Goal: Task Accomplishment & Management: Manage account settings

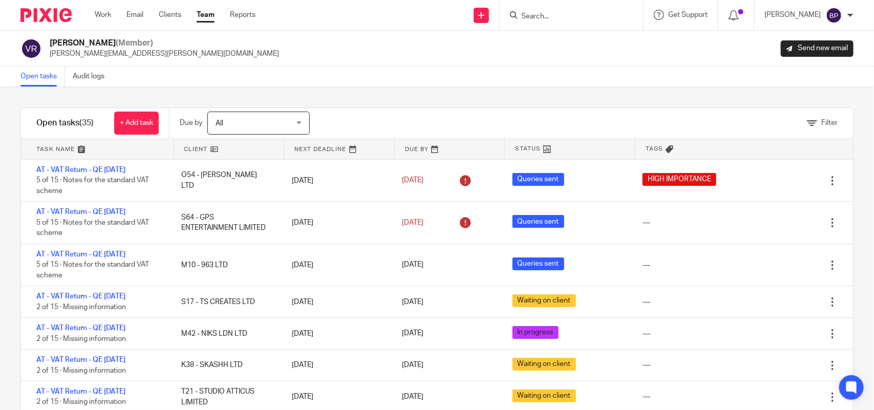
click at [445, 98] on div "Filter tasks Only show tasks matching all of these conditions 1 Client name Is …" at bounding box center [437, 248] width 874 height 323
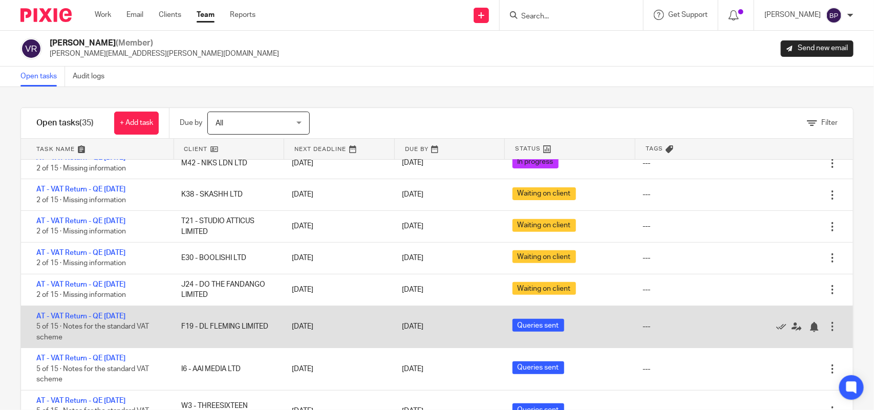
scroll to position [192, 0]
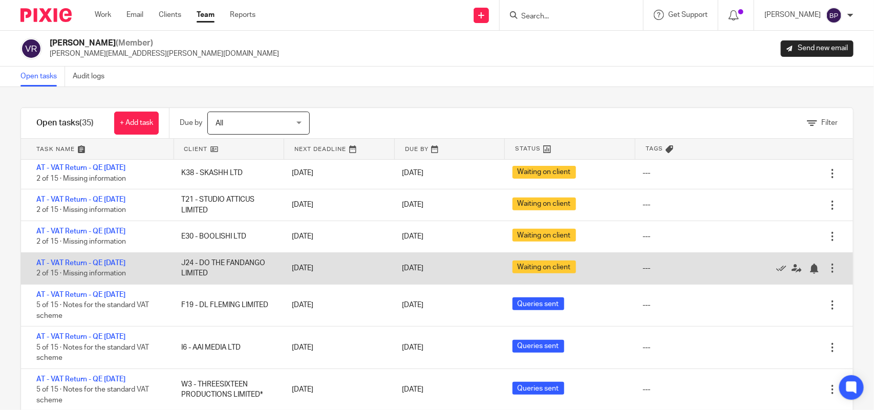
click at [126, 258] on div "AT - VAT Return - QE 31-07-2025 2 of 15 · Missing information" at bounding box center [96, 268] width 150 height 31
click at [125, 264] on link "AT - VAT Return - QE [DATE]" at bounding box center [80, 262] width 89 height 7
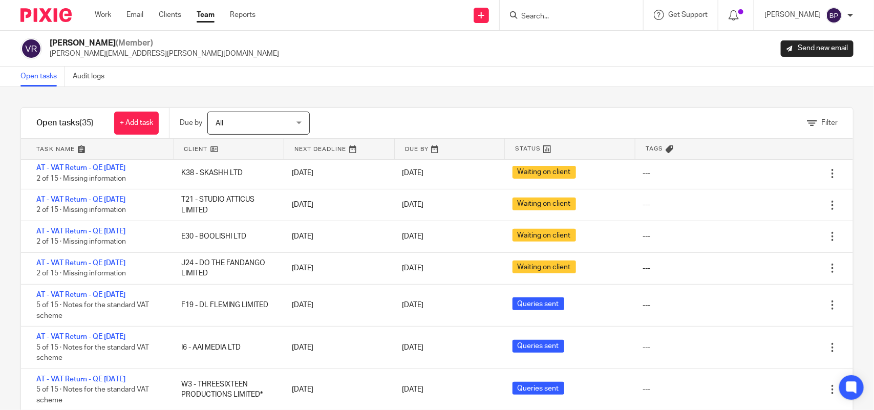
click at [36, 71] on link "Open tasks" at bounding box center [42, 77] width 45 height 20
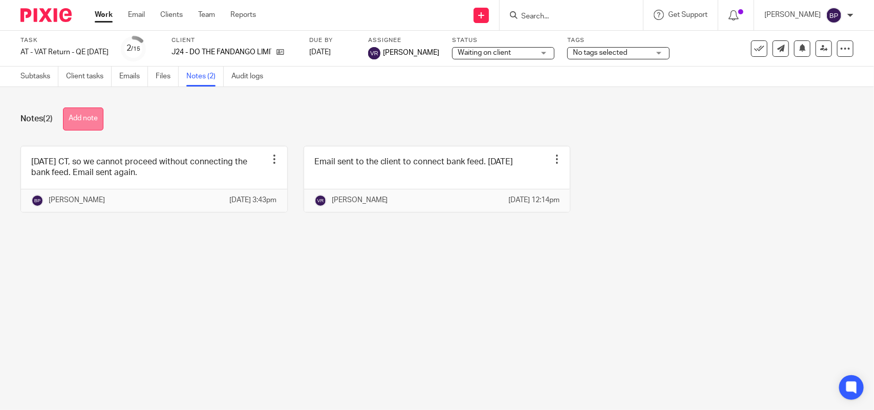
click at [77, 125] on button "Add note" at bounding box center [83, 118] width 40 height 23
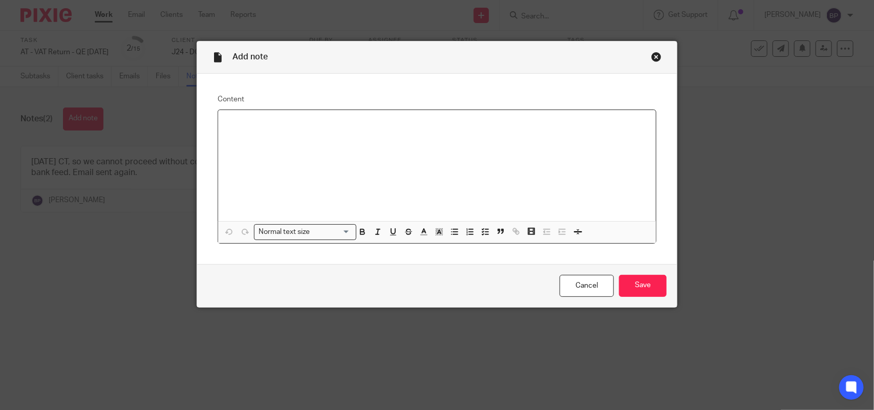
drag, startPoint x: 476, startPoint y: 229, endPoint x: 479, endPoint y: 219, distance: 10.7
click at [481, 229] on icon "button" at bounding box center [485, 231] width 9 height 9
click at [221, 123] on div "Received email from client and said have scheduled call with Carine next week -…" at bounding box center [437, 165] width 438 height 111
click at [482, 226] on button "button" at bounding box center [485, 232] width 13 height 13
click at [658, 286] on input "Save" at bounding box center [643, 286] width 48 height 22
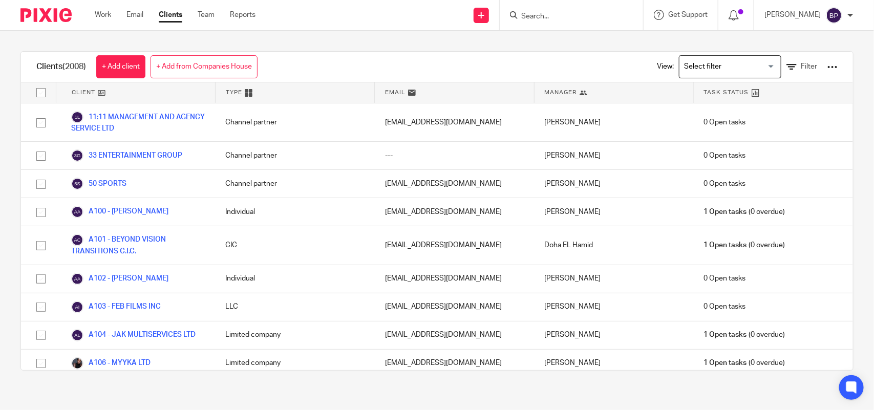
drag, startPoint x: 472, startPoint y: 44, endPoint x: 502, endPoint y: 54, distance: 31.2
click at [472, 44] on div "Clients (2008) + Add client + Add from Companies House View: Loading... Filter …" at bounding box center [437, 211] width 874 height 360
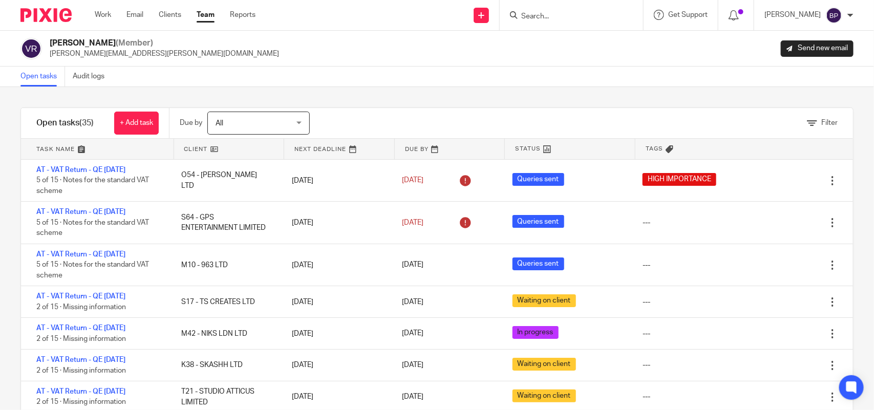
click at [25, 77] on link "Open tasks" at bounding box center [42, 77] width 45 height 20
